Goal: Find specific page/section: Find specific page/section

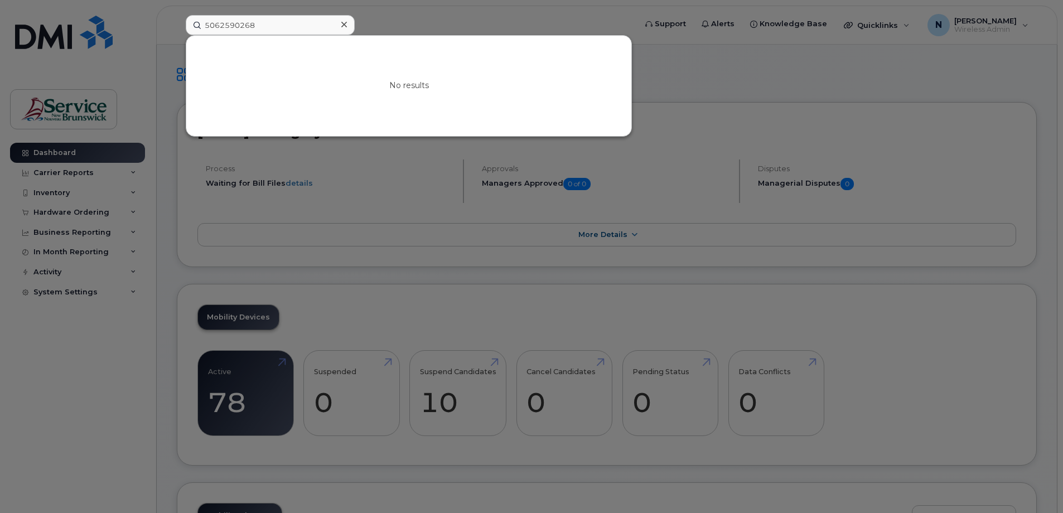
click at [133, 122] on div at bounding box center [531, 256] width 1063 height 513
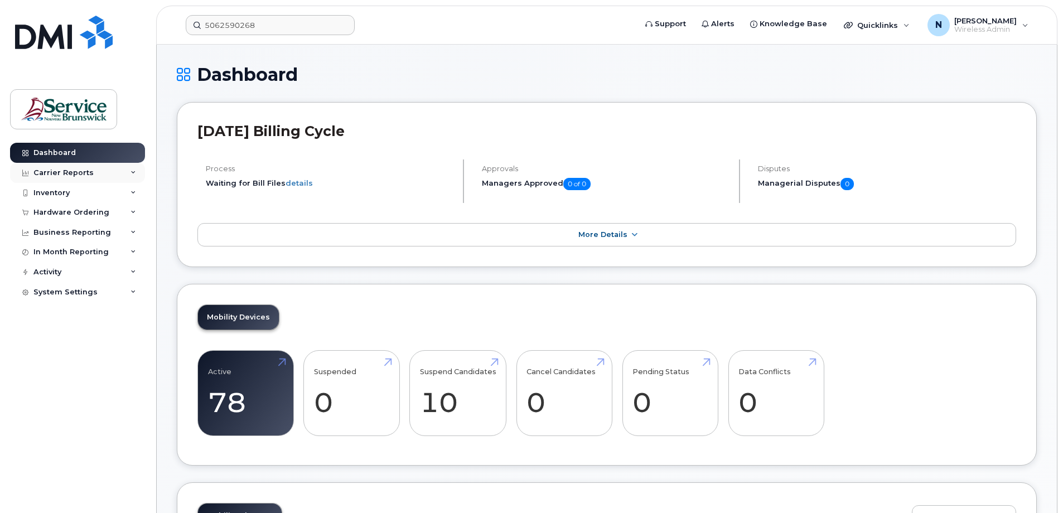
click at [62, 176] on div "Carrier Reports" at bounding box center [63, 172] width 60 height 9
click at [240, 25] on input at bounding box center [270, 25] width 169 height 20
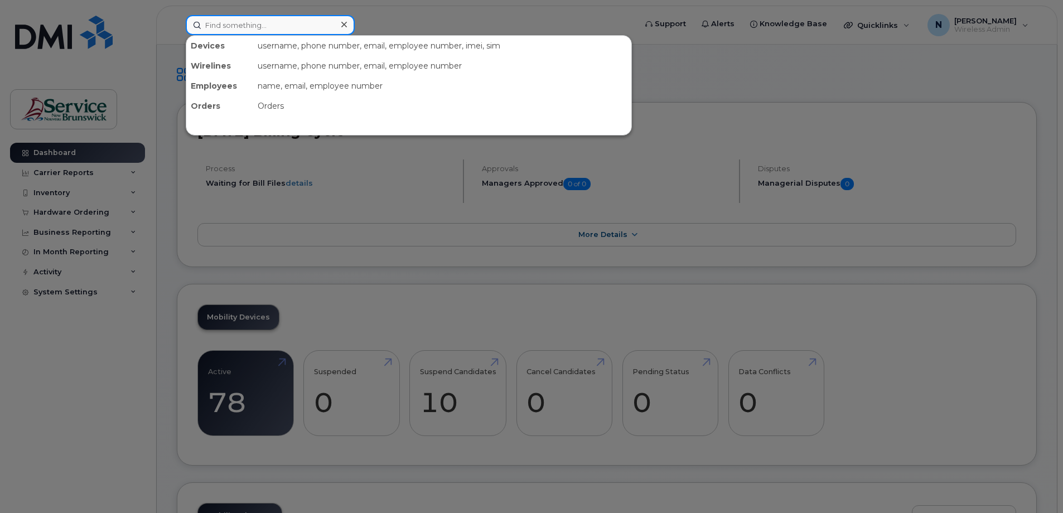
paste input "5066076410"
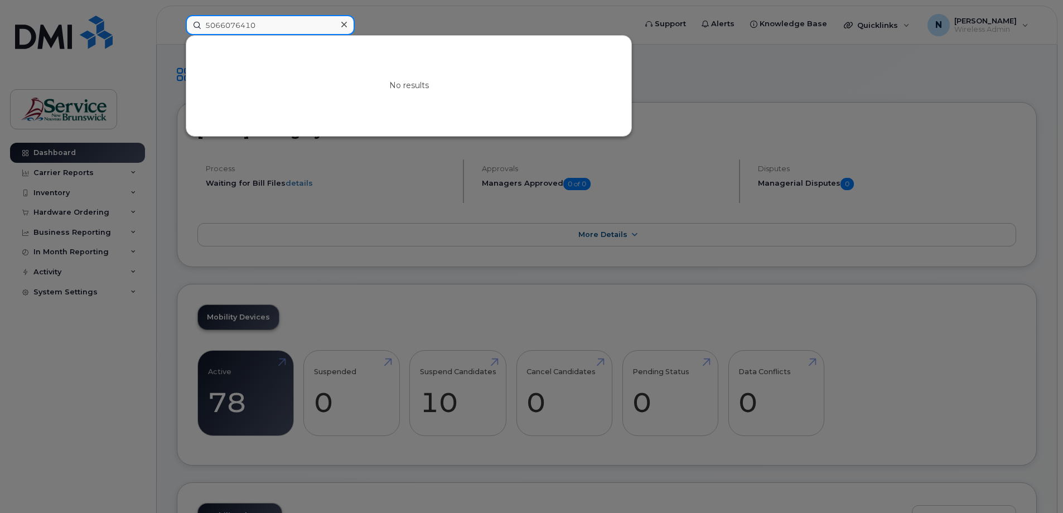
type input "5066076410"
